Goal: Information Seeking & Learning: Learn about a topic

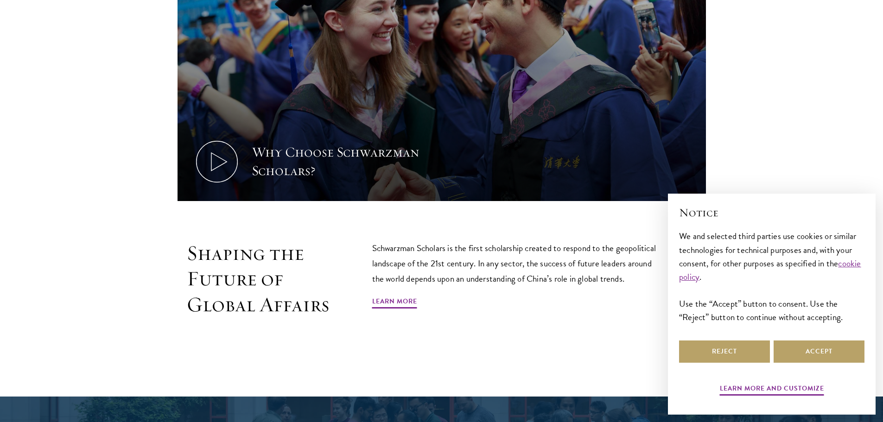
scroll to position [603, 0]
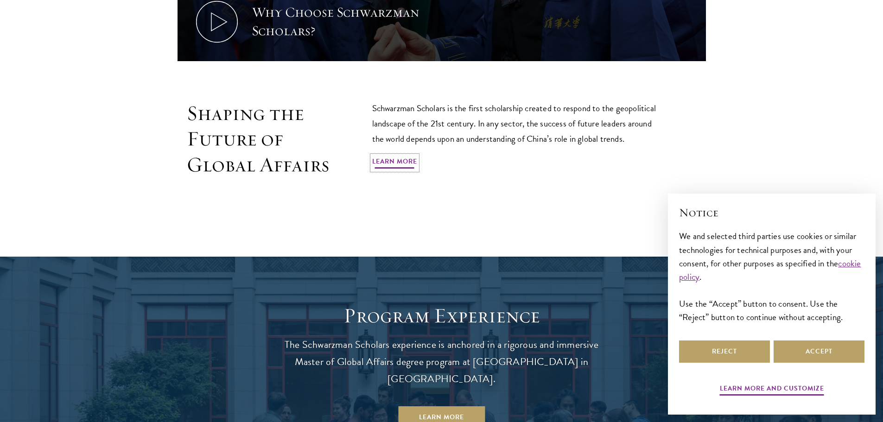
click at [391, 167] on link "Learn More" at bounding box center [394, 163] width 45 height 14
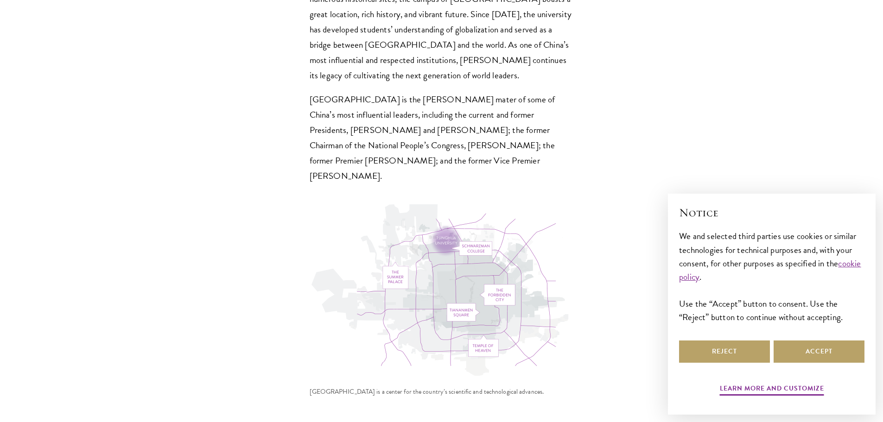
scroll to position [3153, 0]
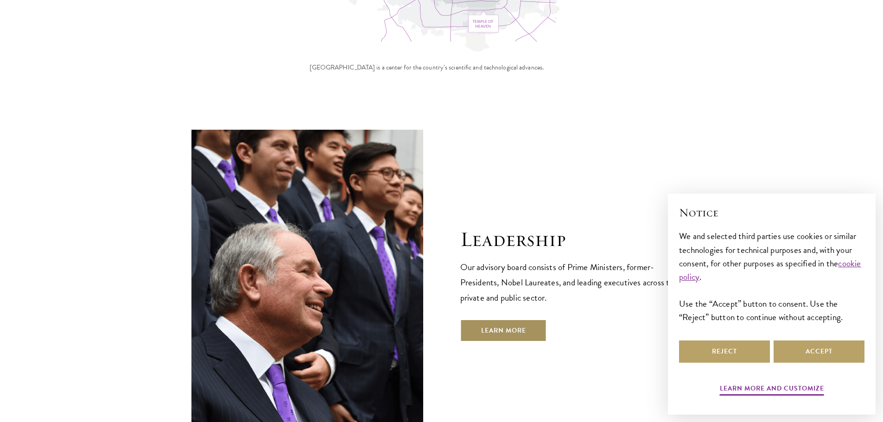
click at [489, 319] on link "Learn More" at bounding box center [503, 330] width 87 height 22
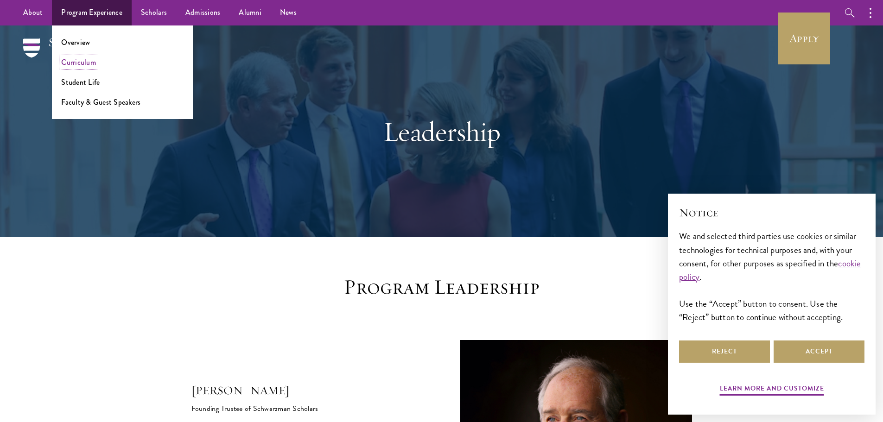
click at [82, 65] on link "Curriculum" at bounding box center [78, 62] width 35 height 11
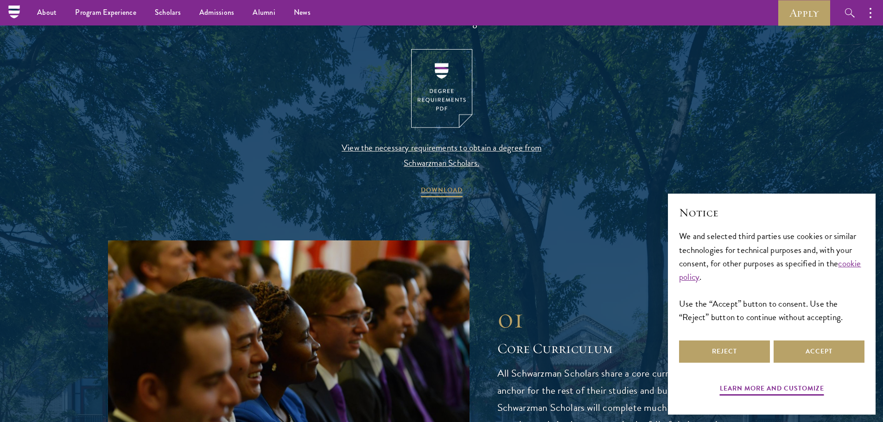
scroll to position [927, 0]
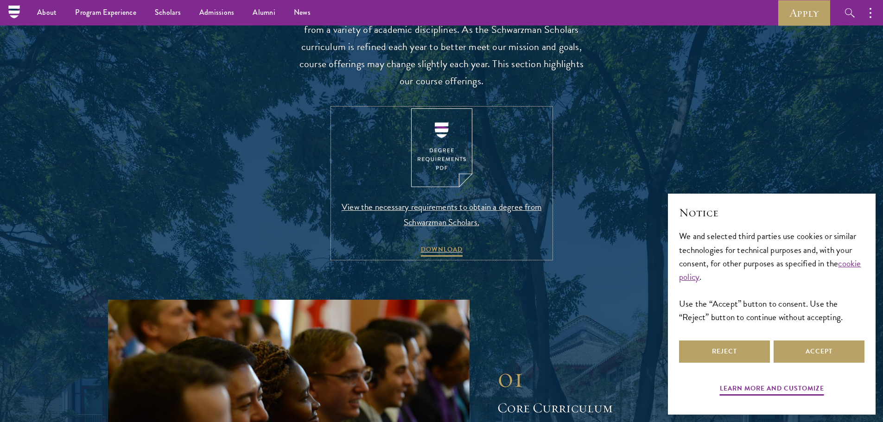
click at [436, 142] on img at bounding box center [441, 148] width 61 height 79
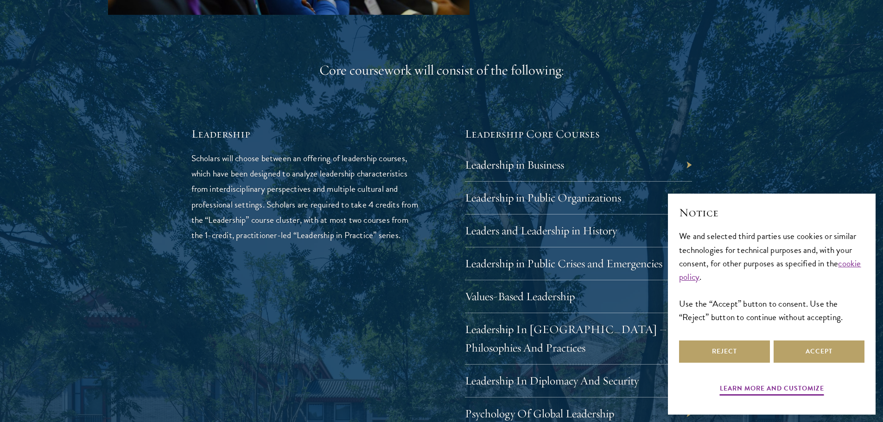
scroll to position [1577, 0]
